Goal: Information Seeking & Learning: Find specific page/section

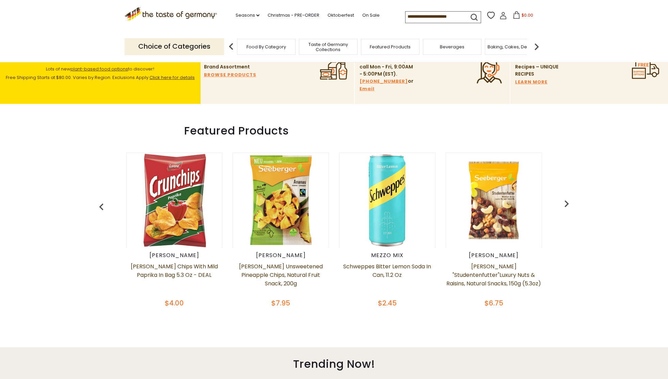
scroll to position [243, 0]
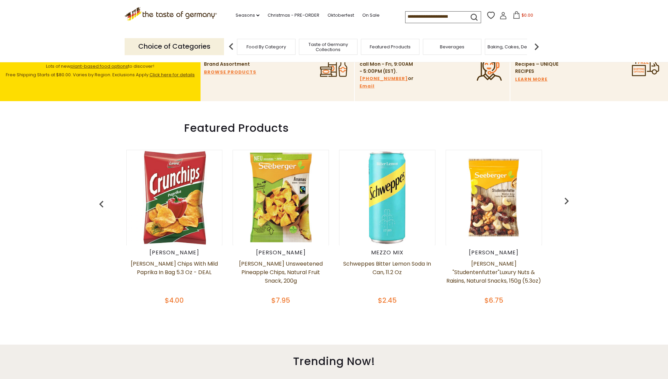
click at [569, 201] on img "button" at bounding box center [567, 201] width 14 height 14
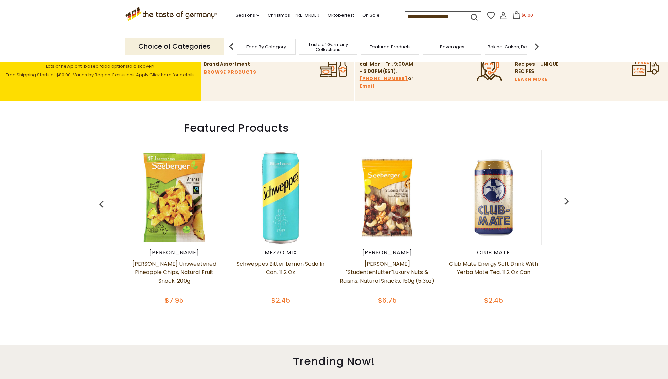
click at [569, 201] on img "button" at bounding box center [567, 201] width 14 height 14
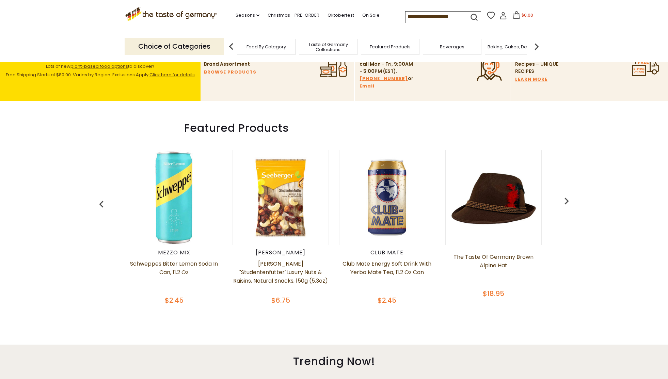
click at [569, 201] on img "button" at bounding box center [567, 201] width 14 height 14
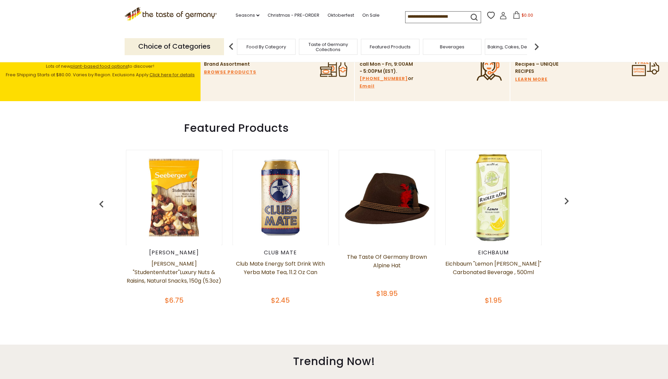
click at [569, 201] on img "button" at bounding box center [567, 201] width 14 height 14
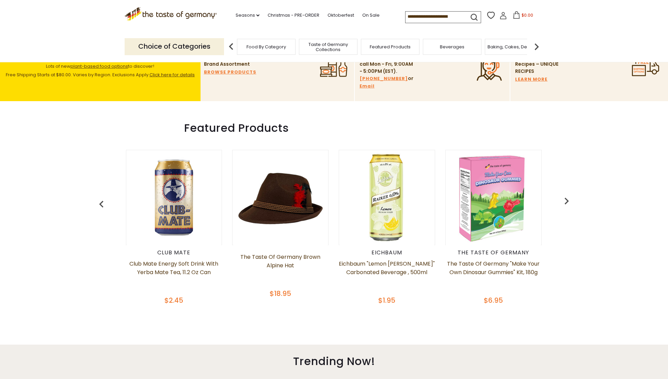
click at [569, 201] on img "button" at bounding box center [567, 201] width 14 height 14
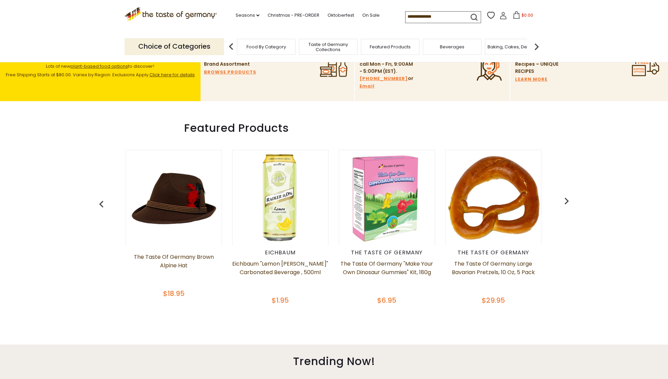
click at [569, 201] on img "button" at bounding box center [567, 201] width 14 height 14
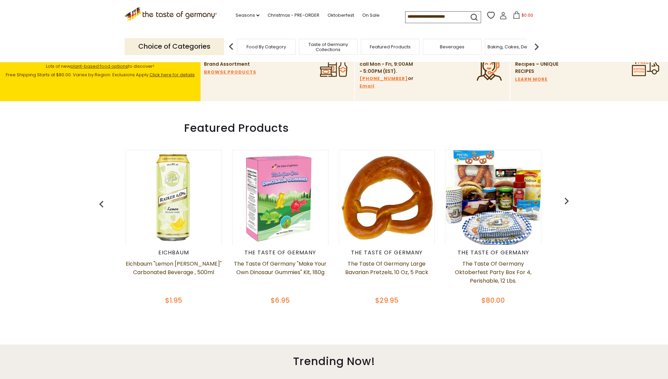
click at [569, 201] on img "button" at bounding box center [567, 201] width 14 height 14
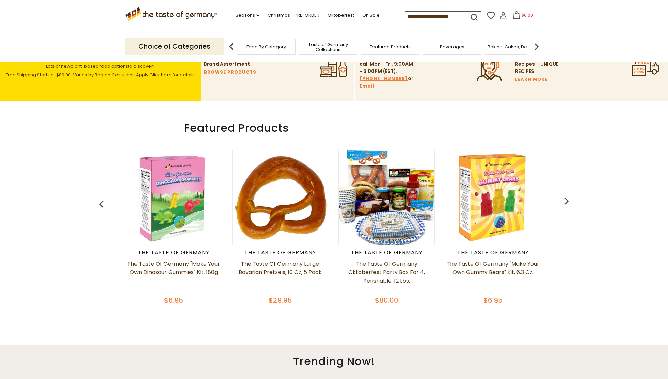
click at [569, 201] on img "button" at bounding box center [567, 201] width 14 height 14
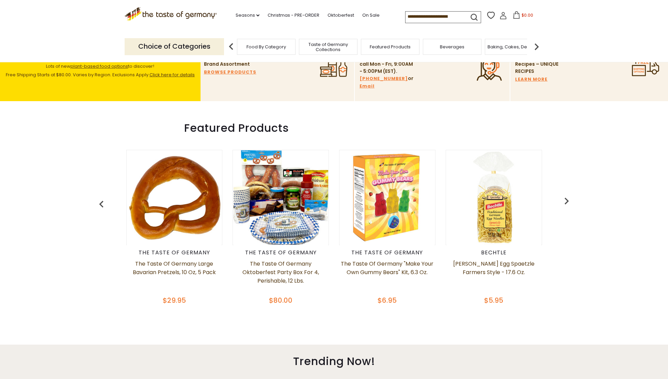
click at [569, 201] on img "button" at bounding box center [567, 201] width 14 height 14
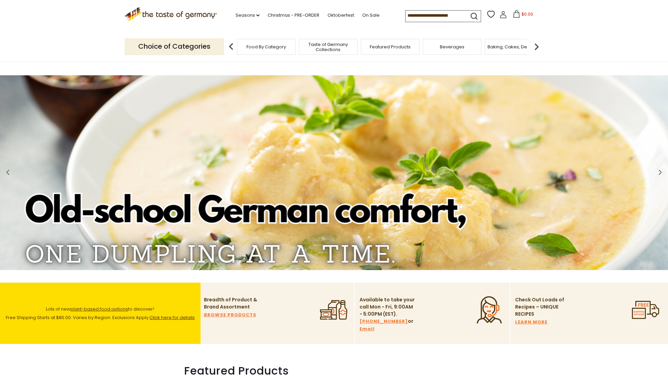
scroll to position [1, 0]
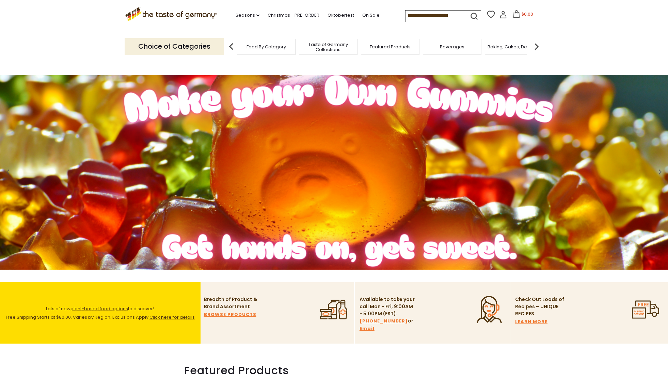
click at [264, 46] on span "Food By Category" at bounding box center [266, 46] width 39 height 5
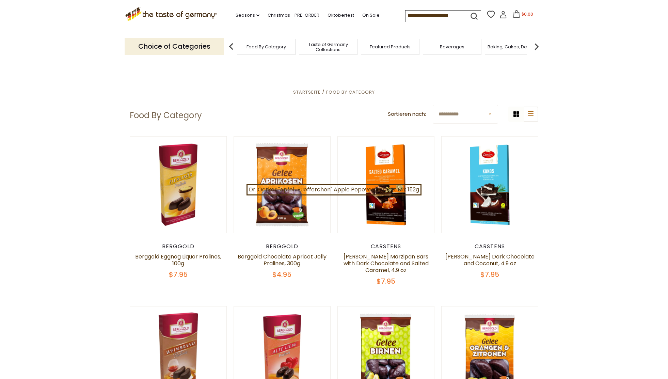
scroll to position [0, 0]
click at [406, 16] on input at bounding box center [435, 16] width 58 height 10
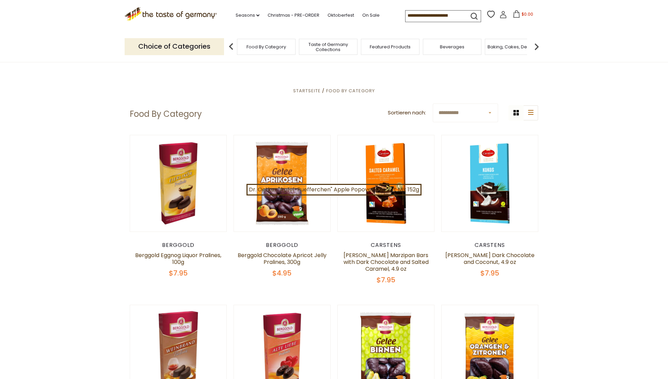
scroll to position [1, 0]
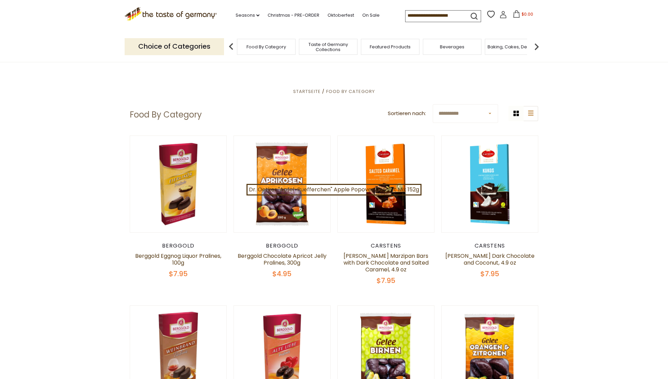
click at [453, 14] on input at bounding box center [435, 16] width 58 height 10
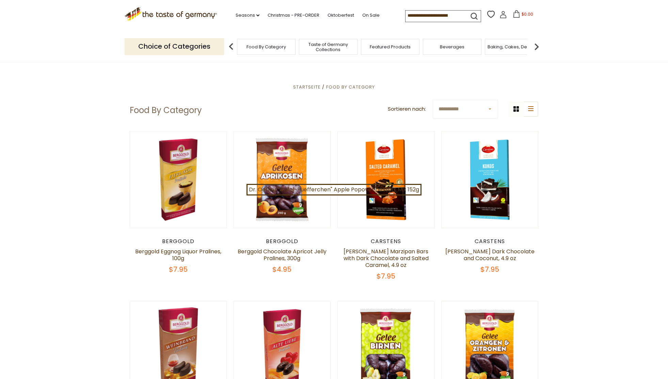
click at [453, 14] on input at bounding box center [435, 16] width 58 height 10
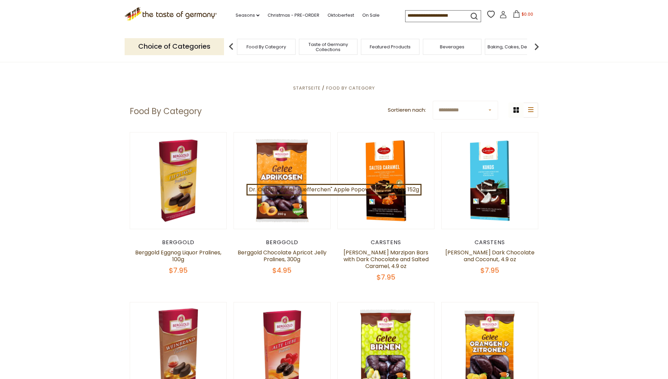
scroll to position [0, 0]
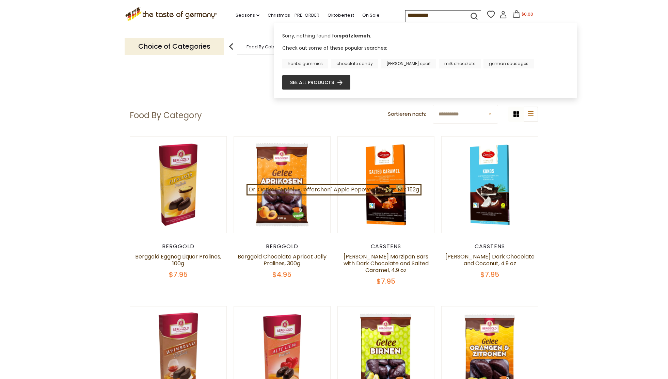
type input "**********"
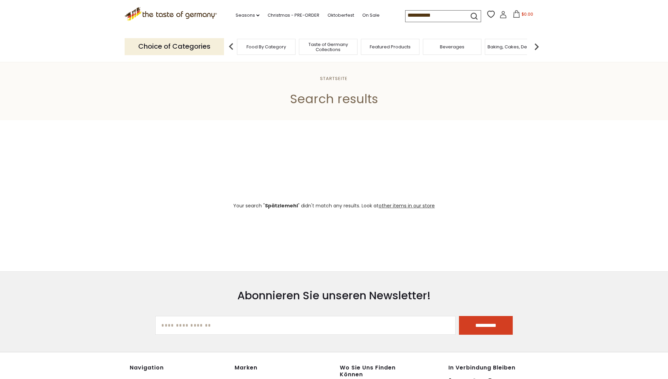
drag, startPoint x: 430, startPoint y: 17, endPoint x: 360, endPoint y: 14, distance: 70.5
click at [360, 14] on div ".st0{fill:#EDD300;} .st1{fill:#D33E21;} .st0{fill:#EDD300;} .st1{fill:#D33E21;}…" at bounding box center [334, 15] width 419 height 31
paste input
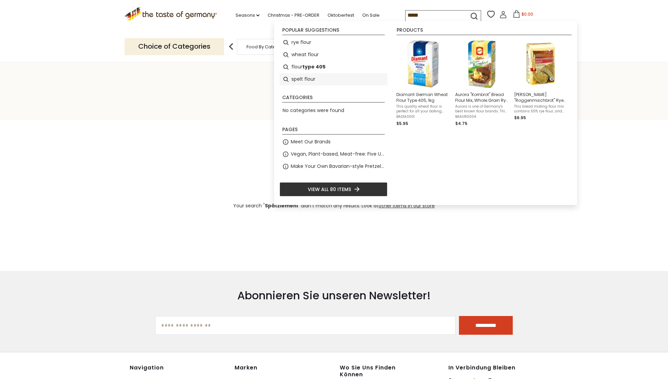
click at [313, 76] on li "spelt flour" at bounding box center [334, 79] width 108 height 12
type input "**********"
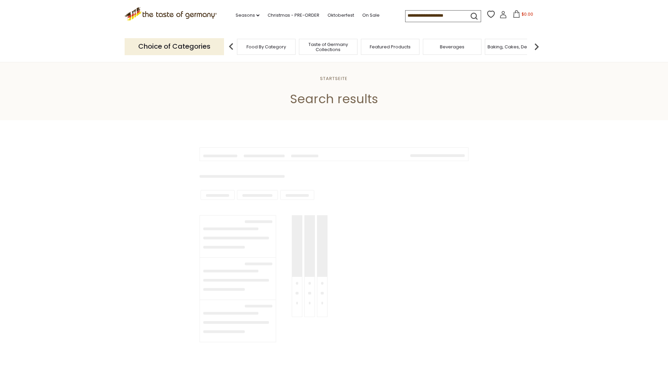
type input "**********"
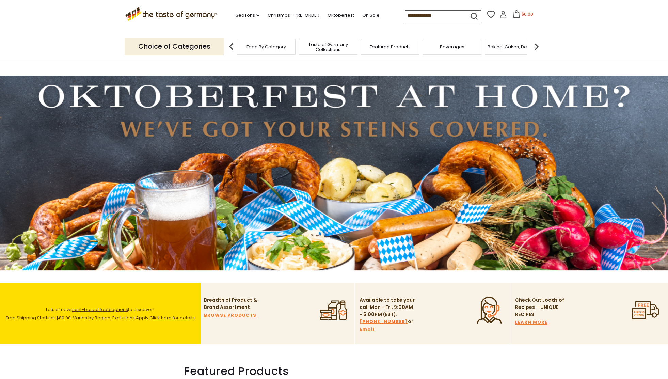
scroll to position [1, 0]
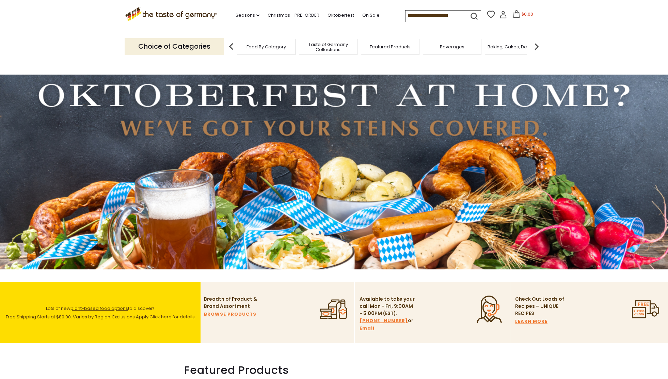
click at [386, 46] on span "Featured Products" at bounding box center [390, 46] width 41 height 5
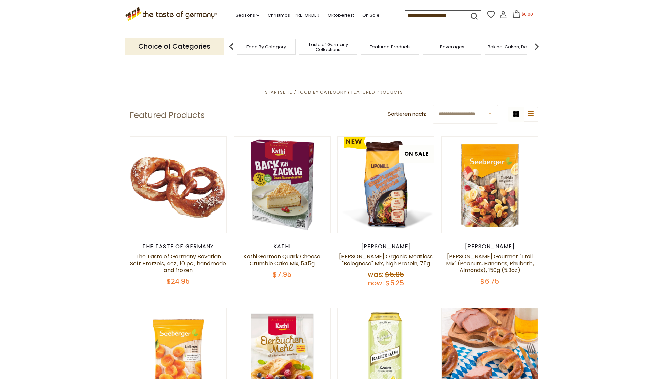
click at [335, 44] on span "Taste of Germany Collections" at bounding box center [328, 47] width 54 height 10
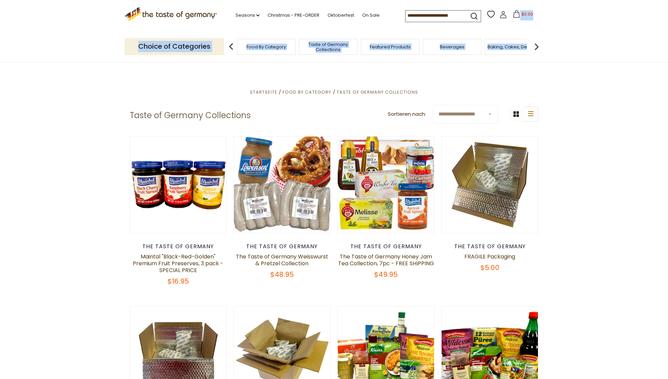
drag, startPoint x: 667, startPoint y: 20, endPoint x: 667, endPoint y: 33, distance: 12.3
click at [667, 33] on header "Free Shipping Starts at $80.00. Varies by Region. Exclusions Apply. Click here …" at bounding box center [334, 31] width 668 height 62
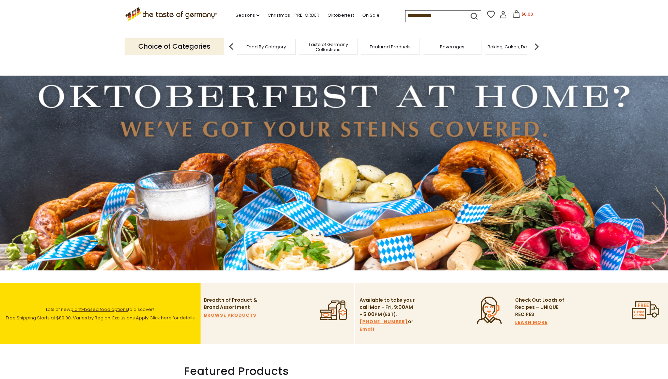
scroll to position [1, 0]
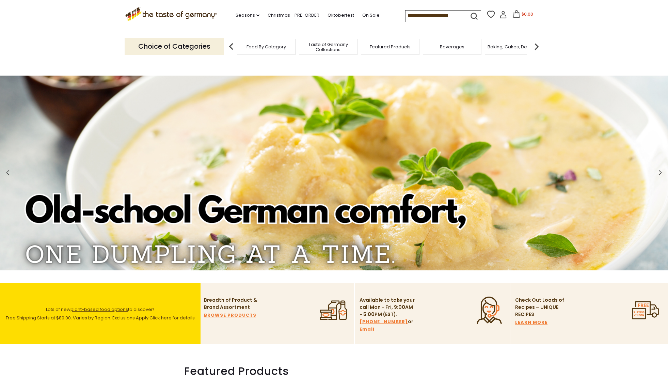
click at [406, 18] on input at bounding box center [435, 16] width 58 height 10
paste input "******"
type input "******"
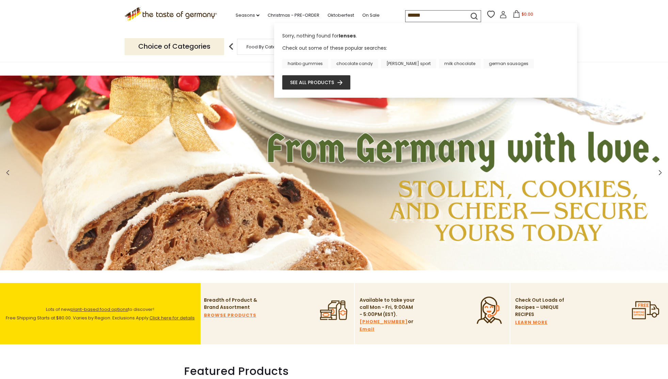
drag, startPoint x: 397, startPoint y: 15, endPoint x: 370, endPoint y: 15, distance: 27.6
click at [370, 15] on div ".st0{fill:#EDD300;} .st1{fill:#D33E21;} .st0{fill:#EDD300;} .st1{fill:#D33E21;}…" at bounding box center [334, 15] width 419 height 31
